Goal: Navigation & Orientation: Find specific page/section

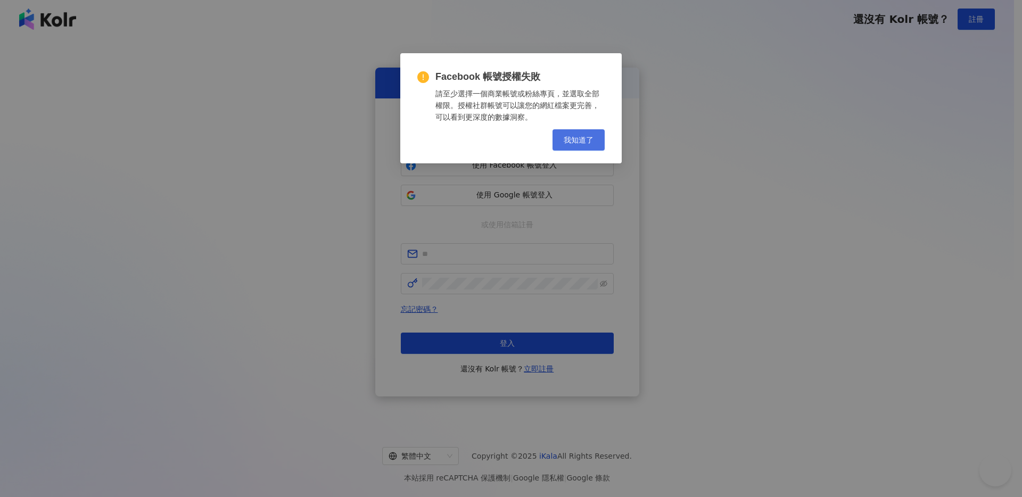
click at [577, 141] on span "我知道了" at bounding box center [579, 140] width 30 height 9
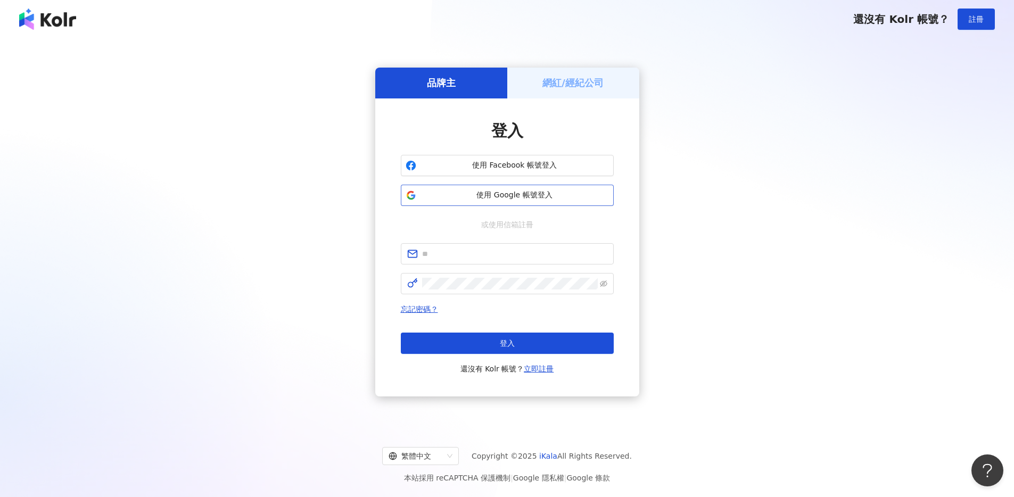
click at [508, 196] on span "使用 Google 帳號登入" at bounding box center [514, 195] width 188 height 11
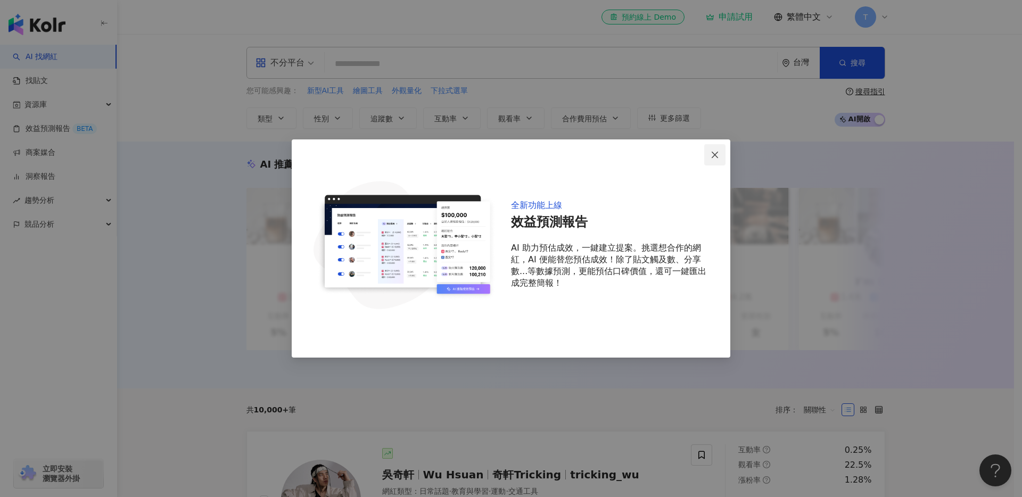
click at [711, 152] on icon "close" at bounding box center [715, 155] width 9 height 9
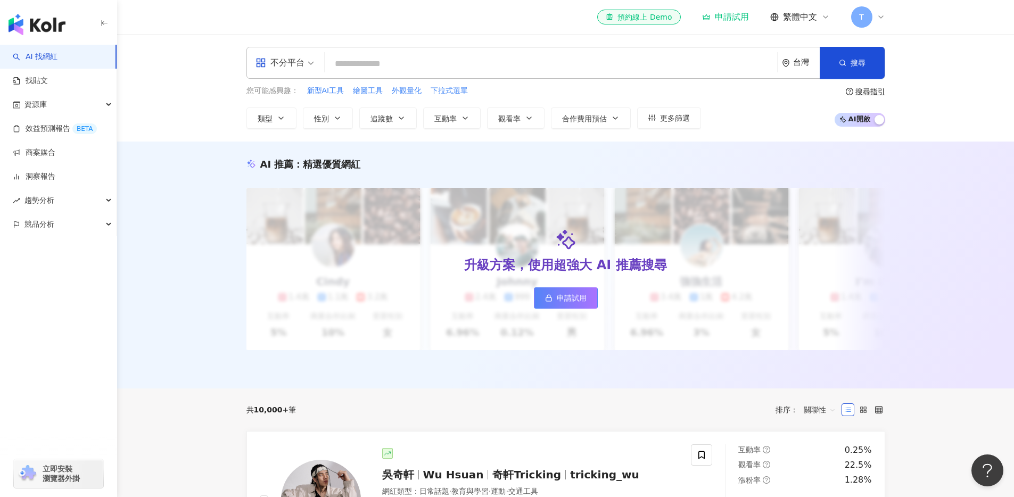
click at [365, 65] on input "search" at bounding box center [551, 64] width 444 height 20
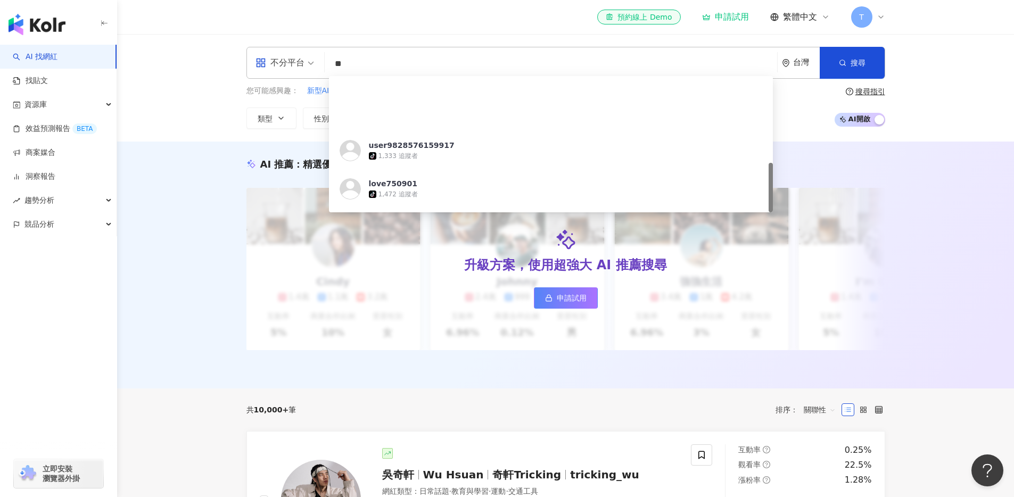
scroll to position [237, 0]
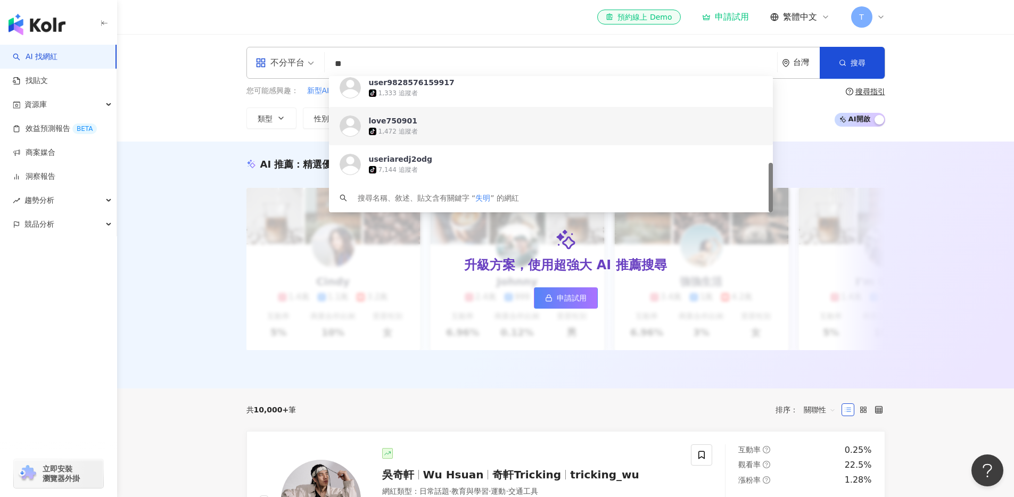
type input "**"
click at [169, 211] on div "AI 推薦 ： 精選優質網紅 升級方案，使用超強大 AI 推薦搜尋 申請試用 Cindy 1.4萬 1.1萬 3.2萬 互動率 5% 商業合作比例 10% 受…" at bounding box center [565, 265] width 897 height 247
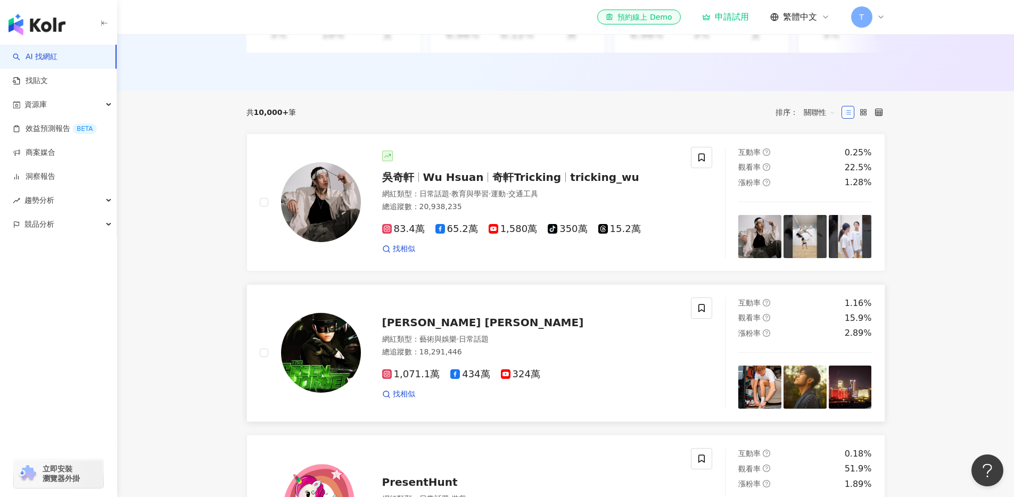
scroll to position [301, 0]
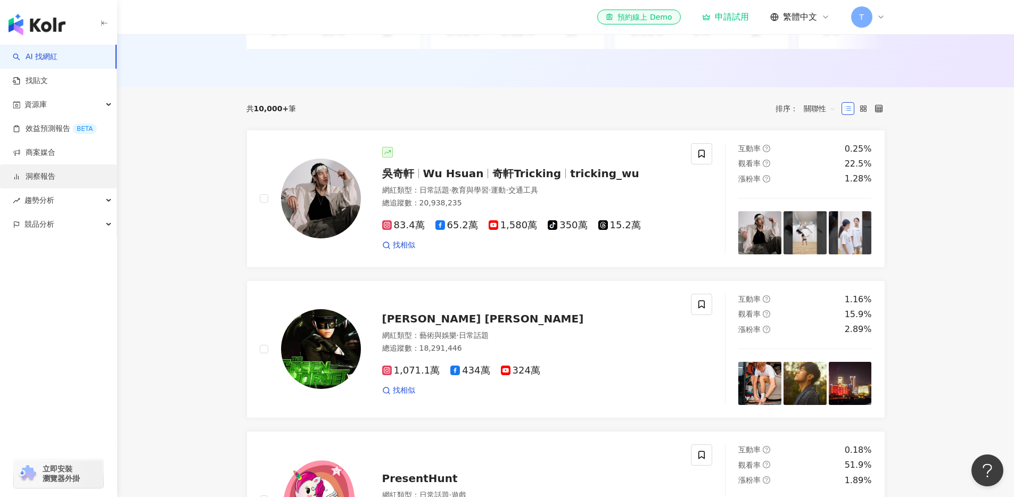
click at [49, 182] on link "洞察報告" at bounding box center [34, 176] width 43 height 11
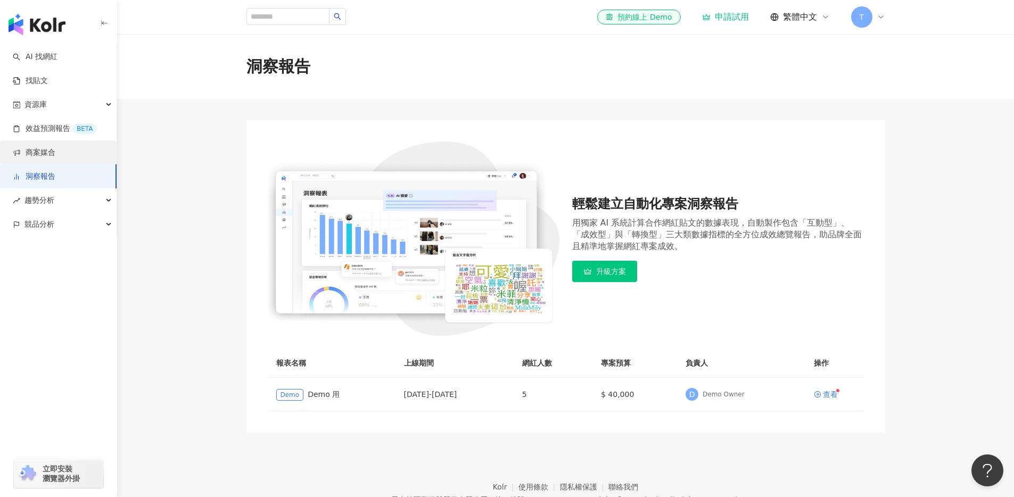
click at [31, 147] on link "商案媒合" at bounding box center [34, 152] width 43 height 11
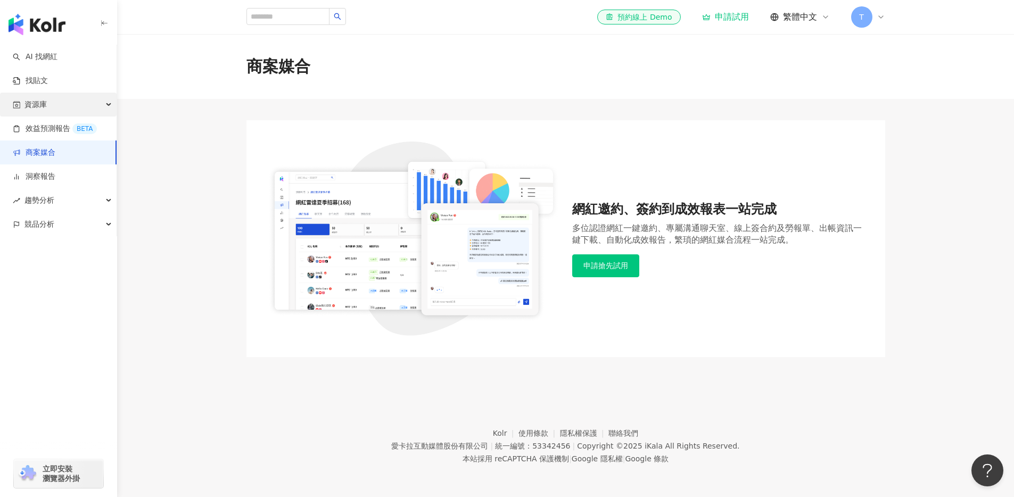
click at [59, 105] on div "資源庫" at bounding box center [58, 105] width 117 height 24
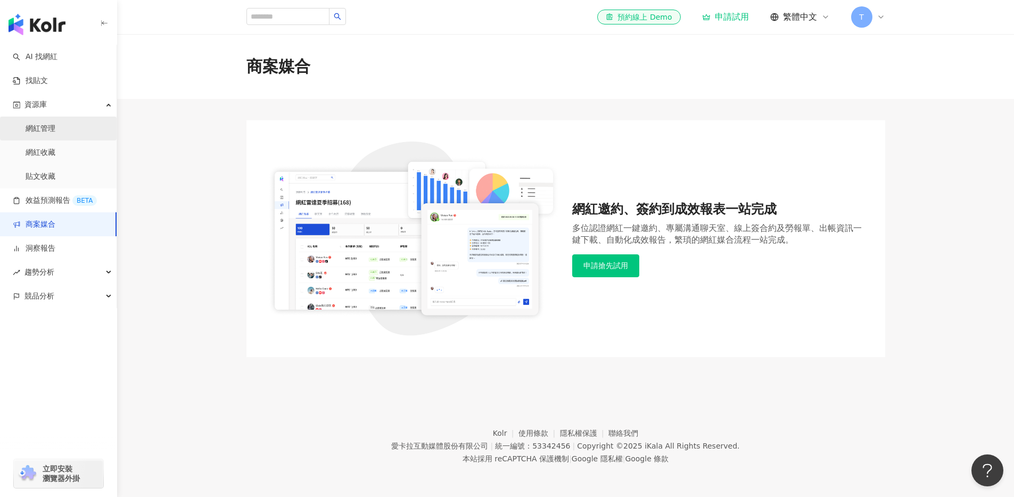
click at [52, 129] on link "網紅管理" at bounding box center [41, 128] width 30 height 11
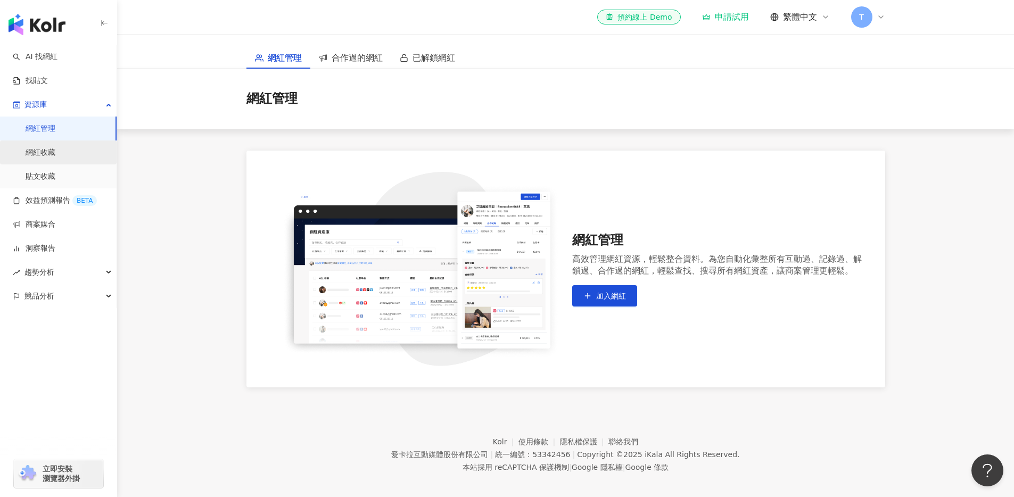
click at [37, 153] on link "網紅收藏" at bounding box center [41, 152] width 30 height 11
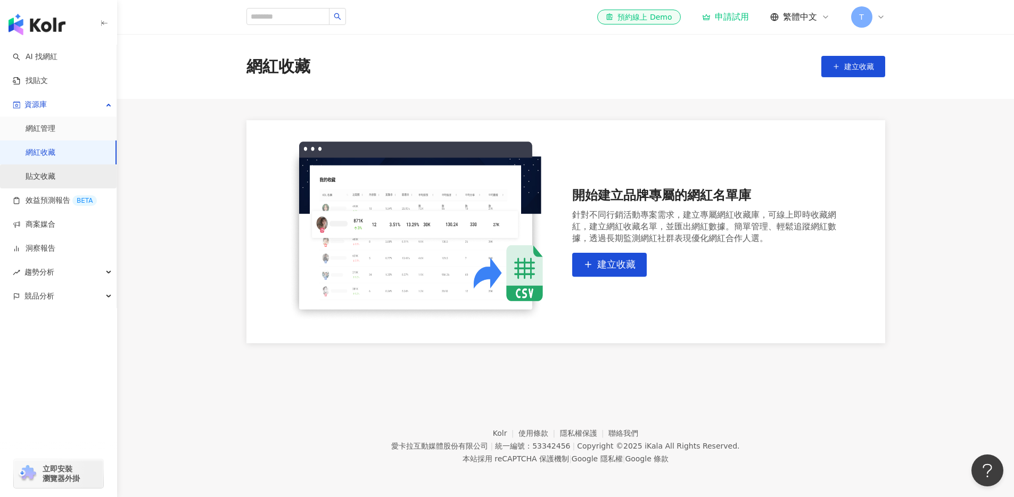
click at [55, 177] on link "貼文收藏" at bounding box center [41, 176] width 30 height 11
